Goal: Check status

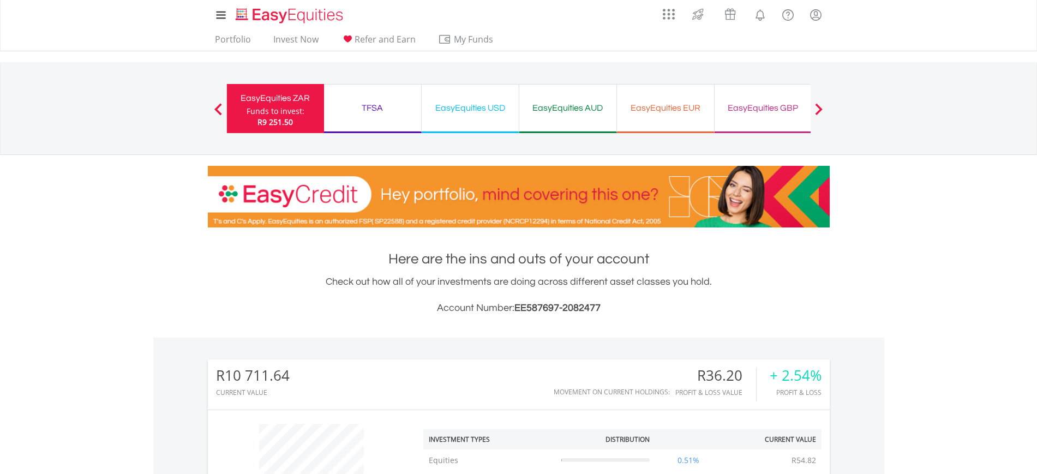
click at [461, 109] on div "EasyEquities USD" at bounding box center [470, 107] width 84 height 15
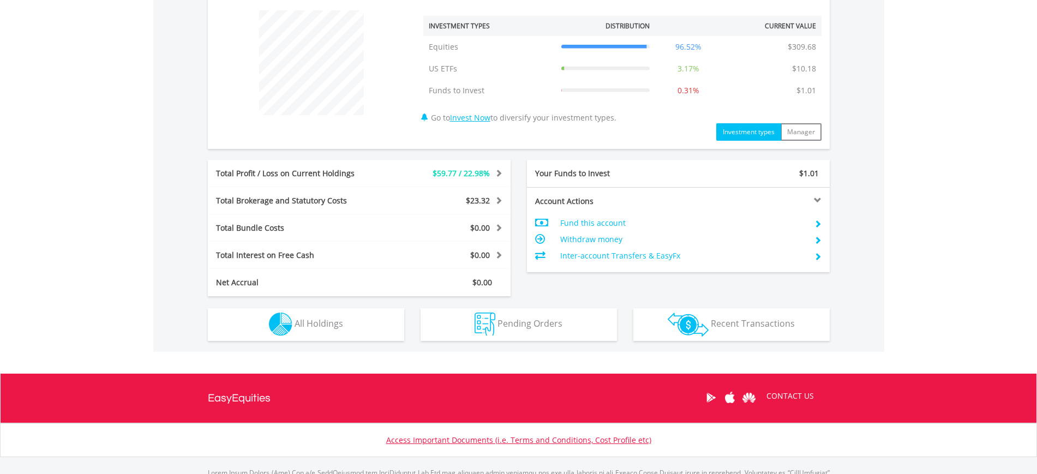
scroll to position [455, 0]
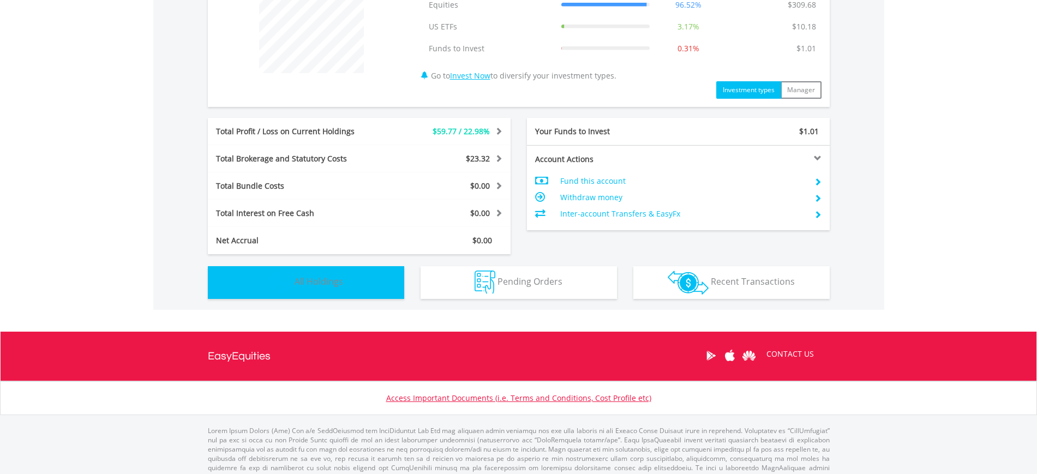
click at [347, 274] on button "Holdings All Holdings" at bounding box center [306, 282] width 196 height 33
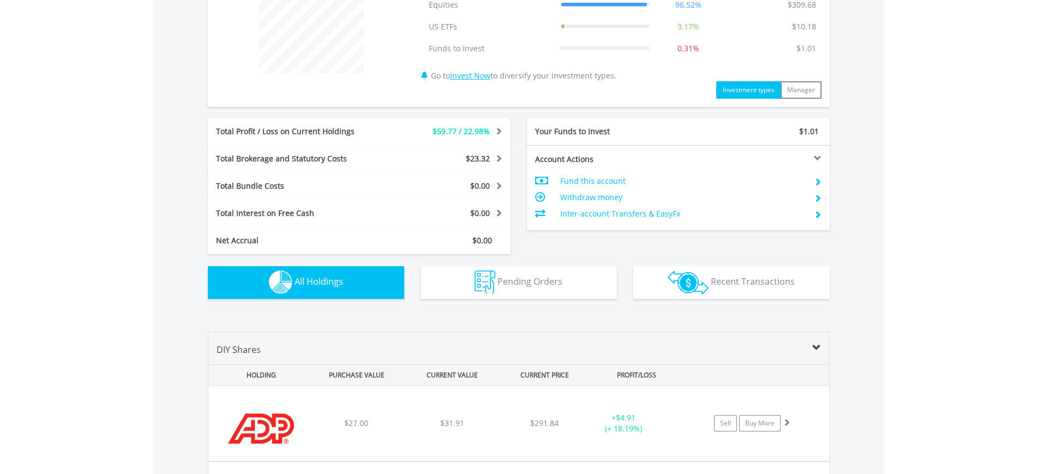
scroll to position [787, 0]
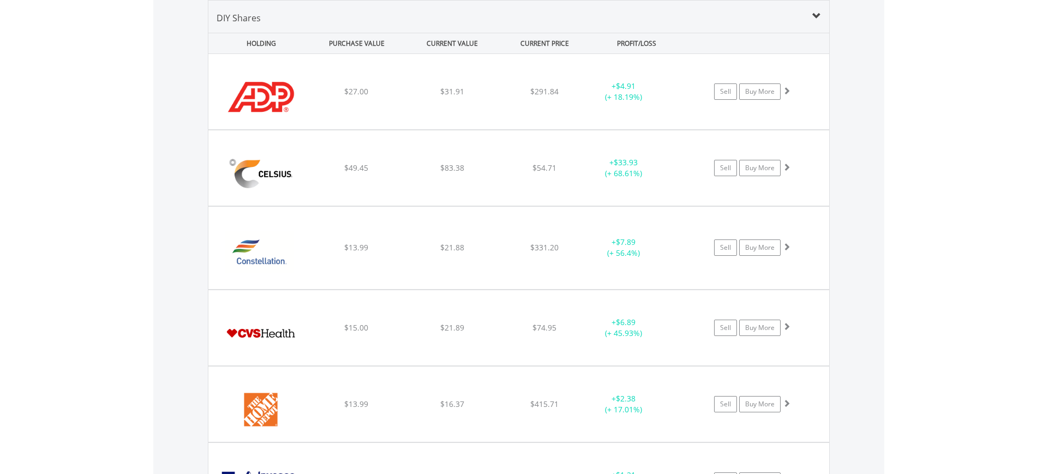
click at [857, 166] on div "Value View Share View DIY Shares HOLDING PURCHASE VALUE CURRENT VALUE CURRENT P…" at bounding box center [518, 421] width 731 height 887
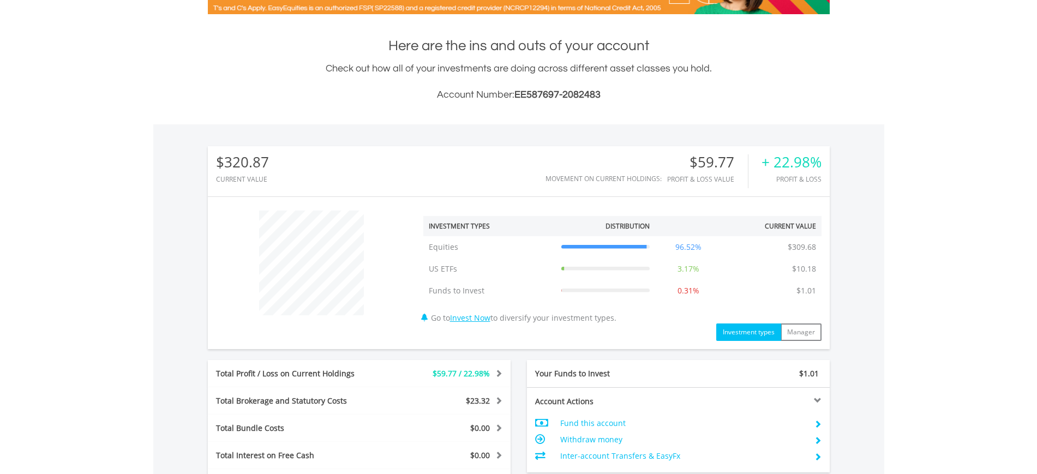
scroll to position [200, 0]
